Goal: Find specific page/section: Find specific page/section

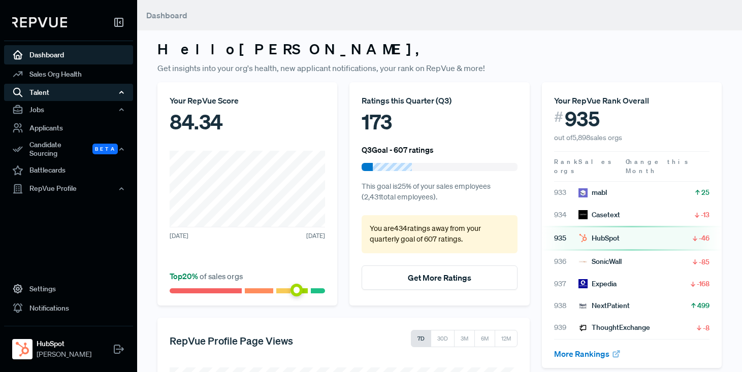
click at [46, 90] on div "Talent" at bounding box center [68, 92] width 129 height 17
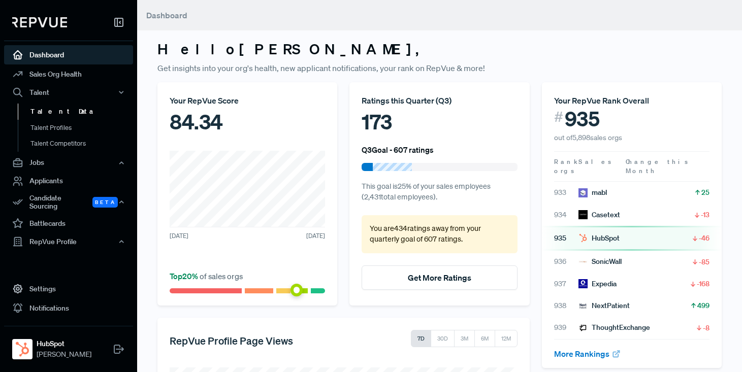
click at [53, 113] on link "Talent Data" at bounding box center [82, 112] width 129 height 16
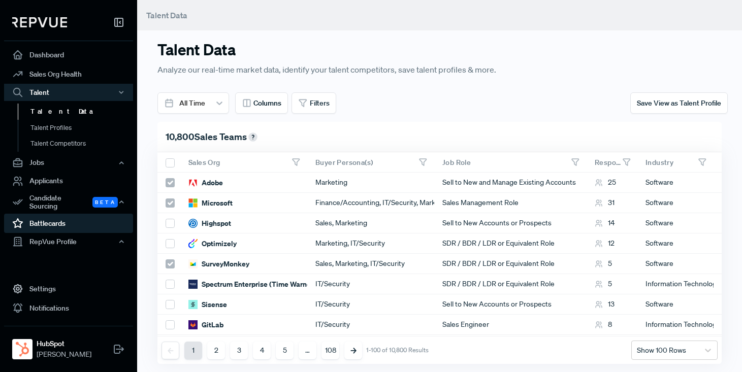
click at [47, 217] on link "Battlecards" at bounding box center [68, 223] width 129 height 19
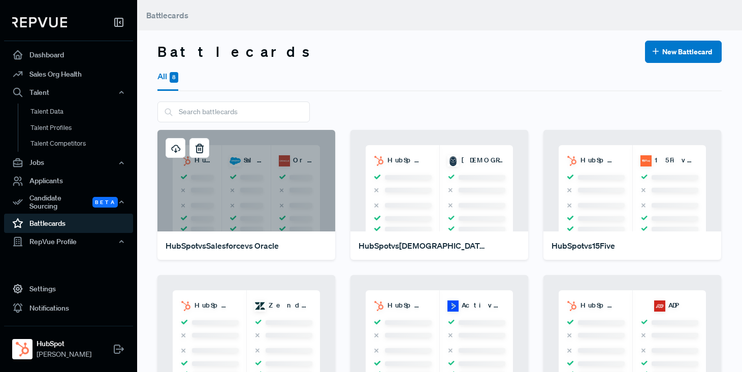
click at [243, 176] on div "HubSpot Salesforce Oracle" at bounding box center [246, 181] width 178 height 102
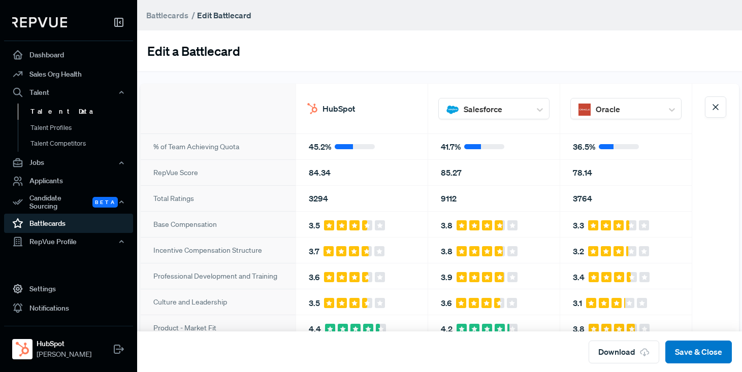
click at [52, 110] on link "Talent Data" at bounding box center [82, 112] width 129 height 16
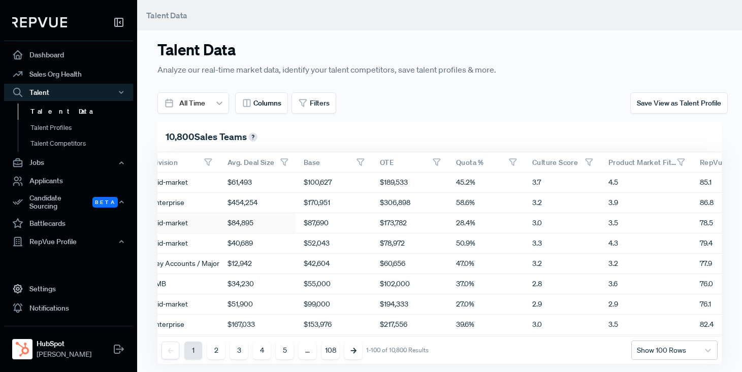
scroll to position [0, 569]
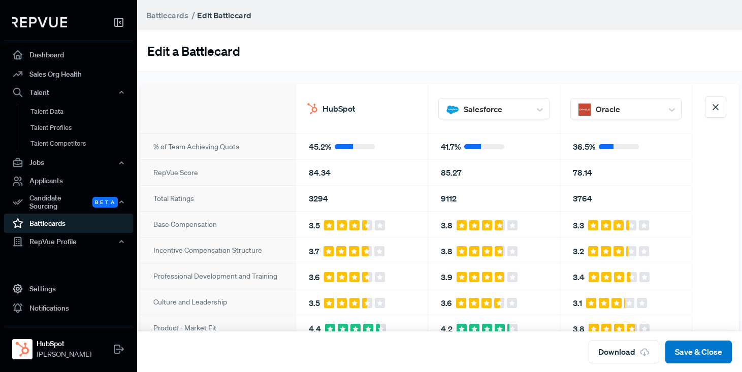
scroll to position [0, 10]
